Goal: Entertainment & Leisure: Consume media (video, audio)

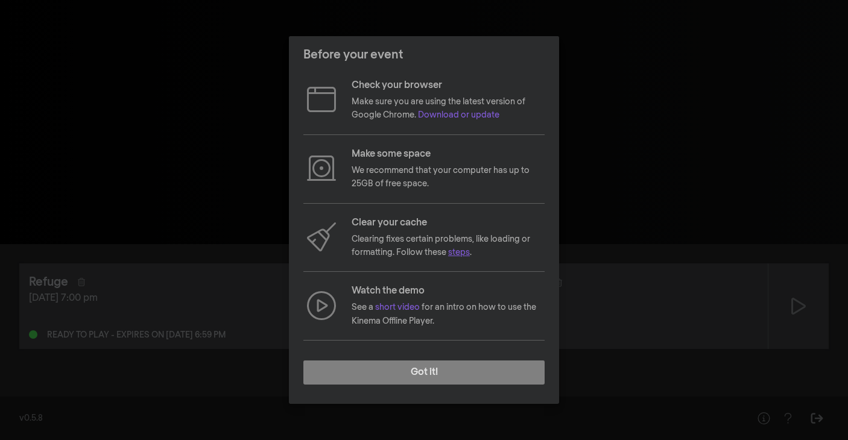
click at [457, 254] on link "steps" at bounding box center [459, 252] width 22 height 8
click at [406, 189] on p "We recommend that your computer has up to 25GB of free space." at bounding box center [448, 177] width 193 height 27
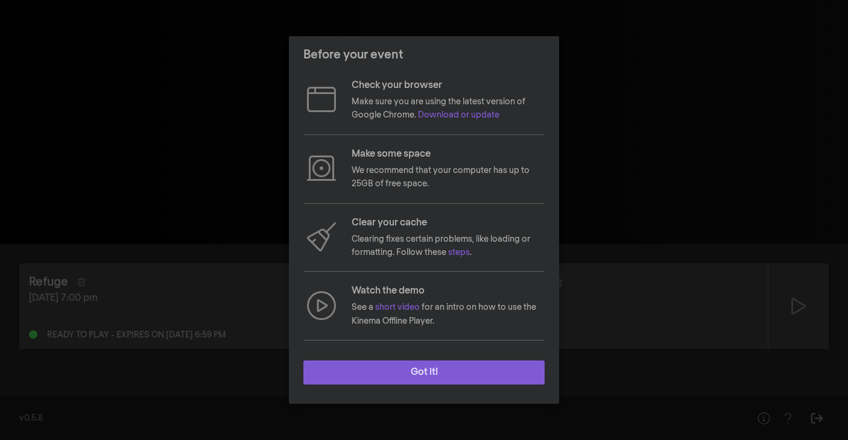
click at [417, 372] on button "Got it!" at bounding box center [423, 373] width 241 height 24
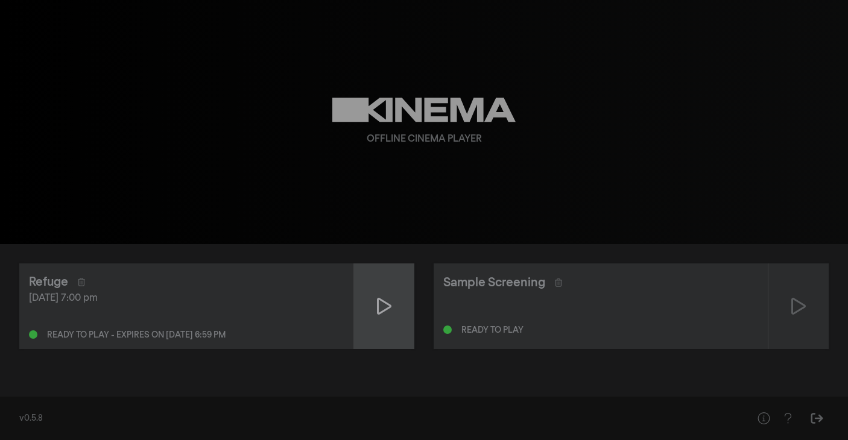
click at [382, 307] on icon at bounding box center [384, 306] width 14 height 19
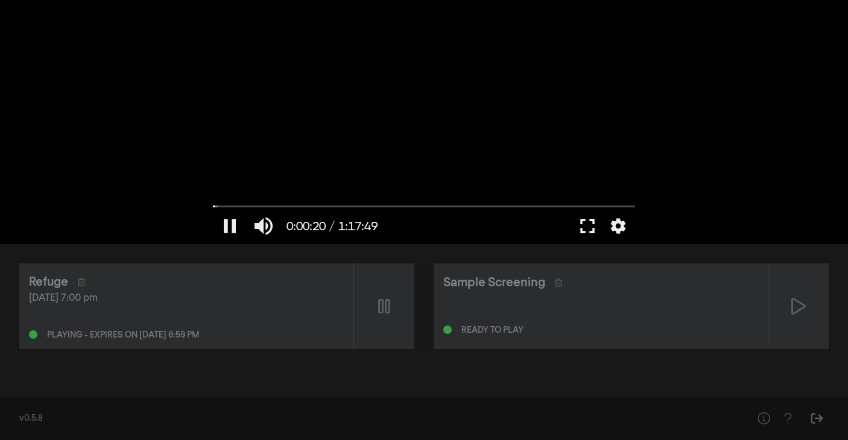
click at [586, 226] on button "fullscreen" at bounding box center [588, 226] width 34 height 36
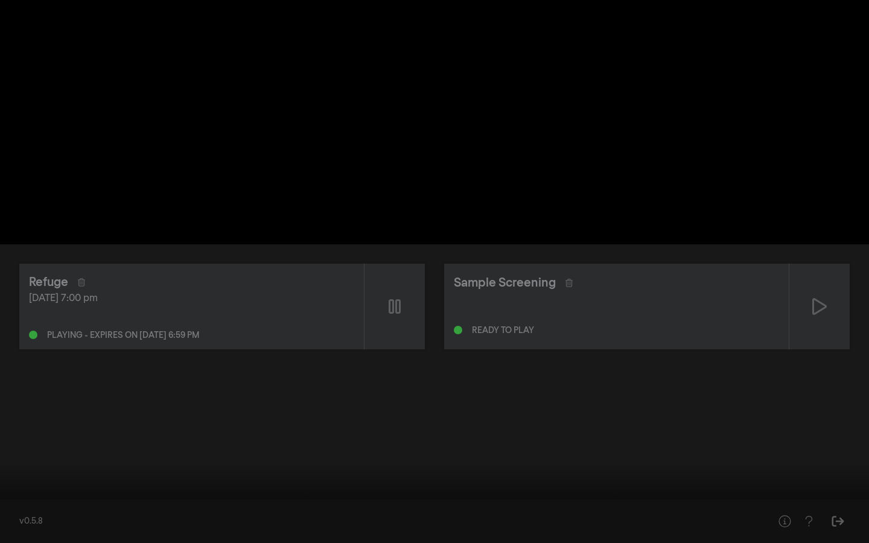
click at [818, 440] on input "Seek" at bounding box center [434, 504] width 856 height 7
click at [806, 440] on input "Seek" at bounding box center [434, 504] width 856 height 7
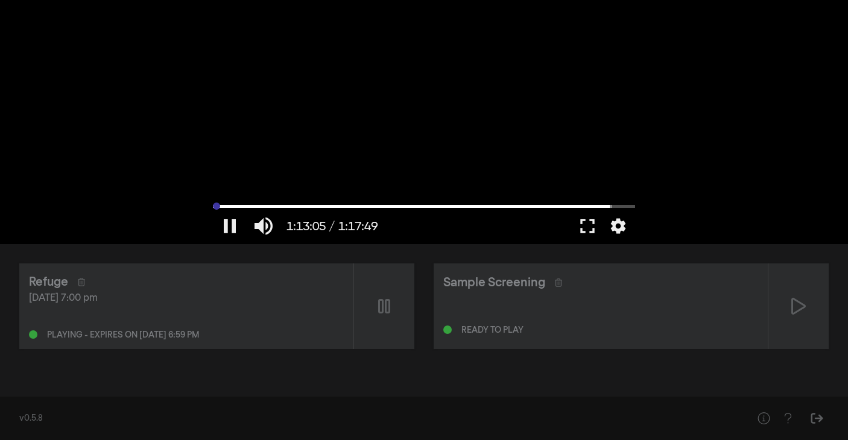
click at [215, 206] on input "Seek" at bounding box center [424, 206] width 422 height 7
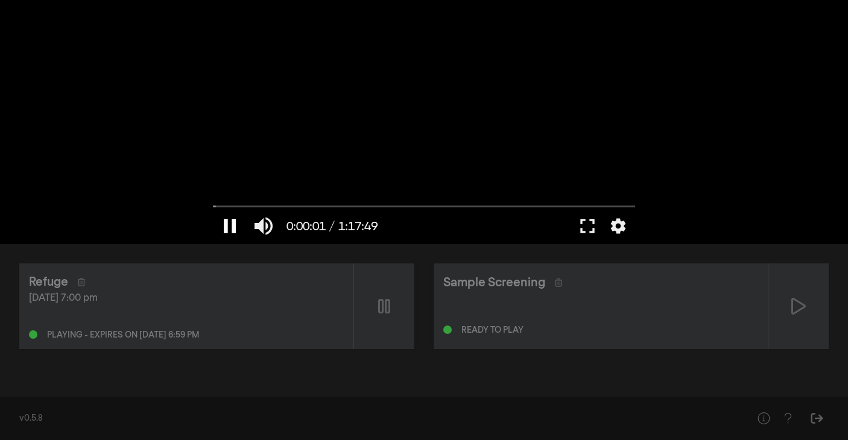
click at [232, 229] on button "pause" at bounding box center [230, 226] width 34 height 36
type input "1.941914"
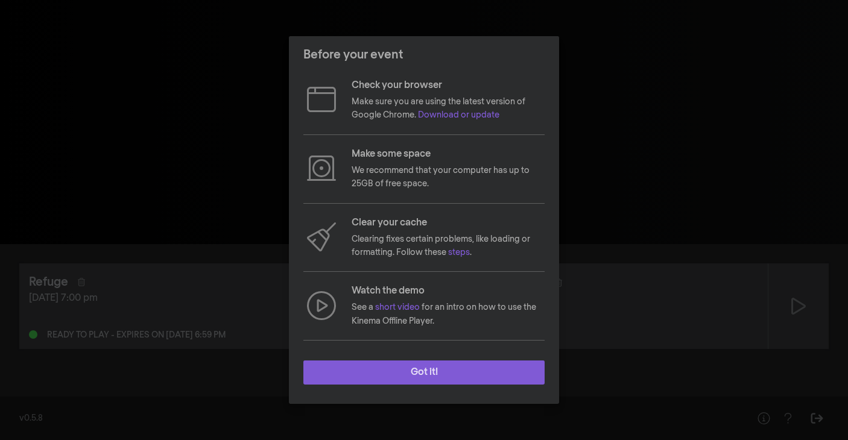
click at [450, 378] on button "Got it!" at bounding box center [423, 373] width 241 height 24
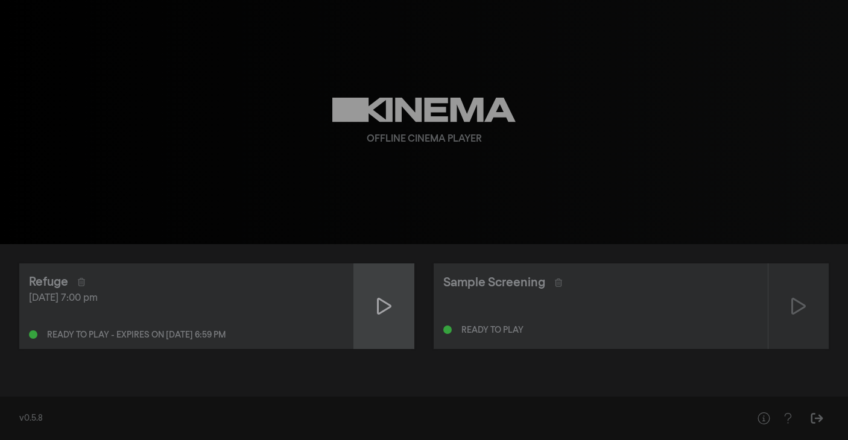
click at [388, 306] on icon at bounding box center [384, 306] width 14 height 19
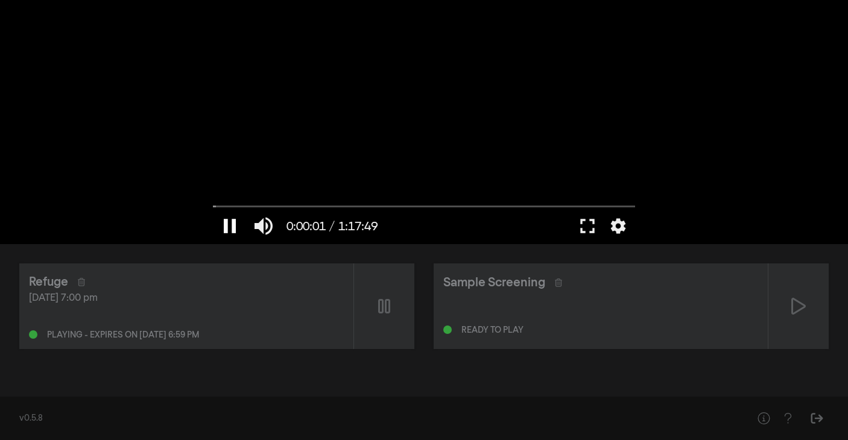
click at [226, 224] on button "pause" at bounding box center [230, 226] width 34 height 36
type input "1.836608"
